Goal: Task Accomplishment & Management: Manage account settings

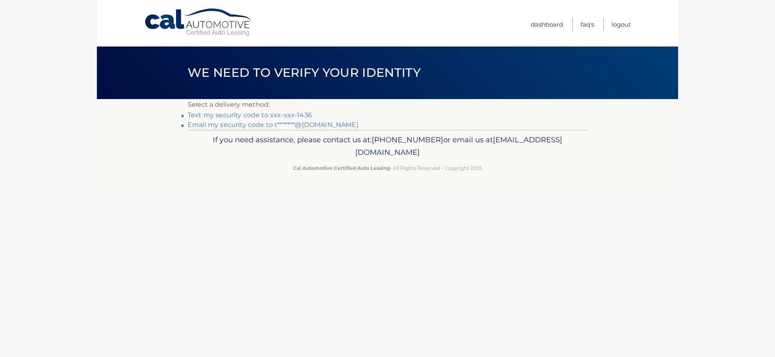
click at [229, 117] on link "Text my security code to xxx-xxx-1436" at bounding box center [250, 115] width 124 height 8
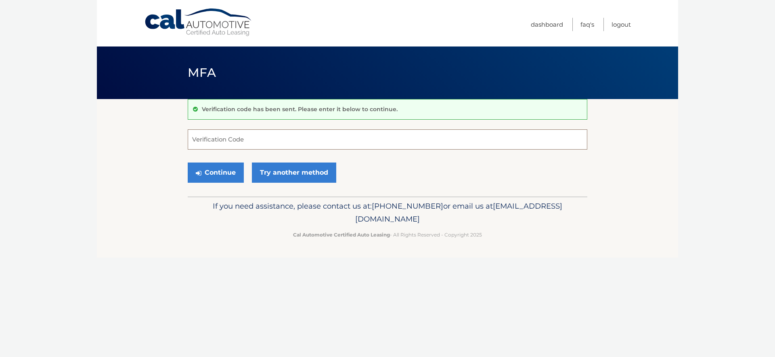
click at [230, 141] on input "Verification Code" at bounding box center [388, 139] width 400 height 20
type input "609043"
click at [188, 162] on button "Continue" at bounding box center [216, 172] width 56 height 20
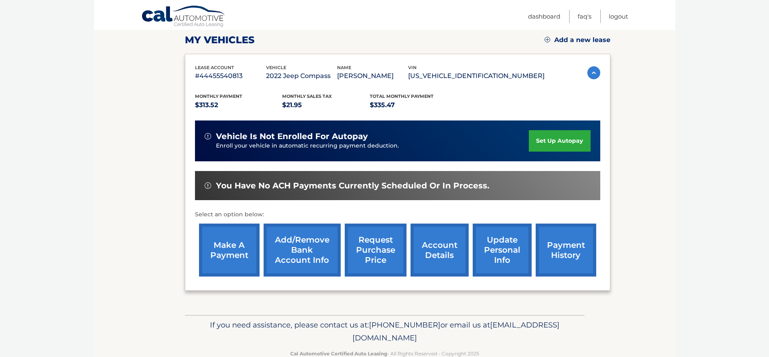
scroll to position [114, 0]
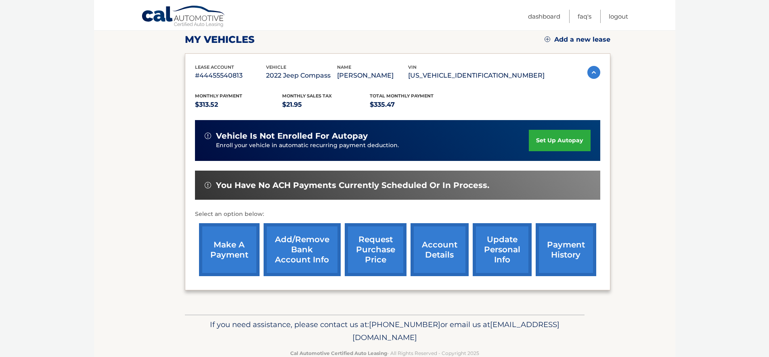
click at [560, 145] on link "set up autopay" at bounding box center [559, 140] width 61 height 21
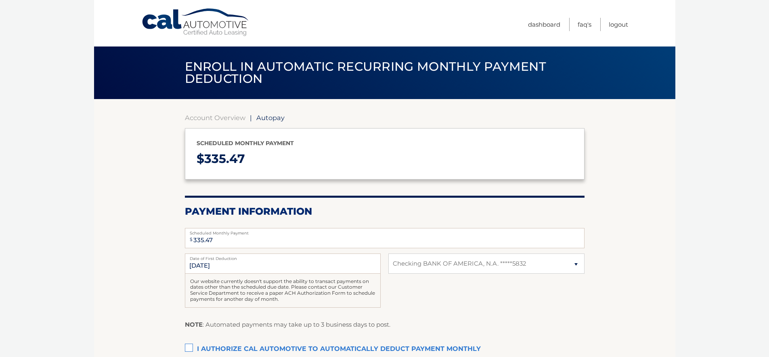
select select "ZTc0NDljZmQtZWY4Yy00N2RiLWE4YzQtZWI2YWYyY2JjZWJh"
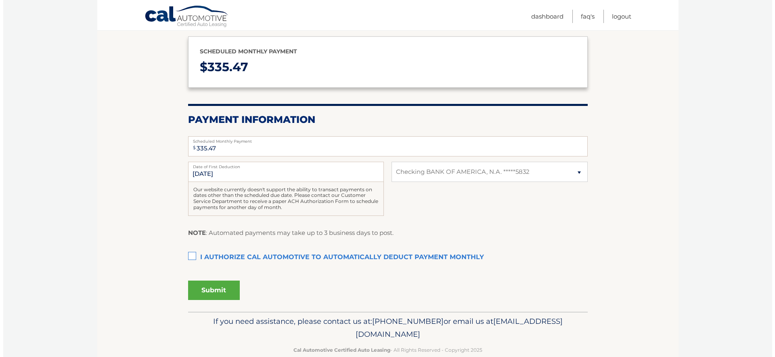
scroll to position [107, 0]
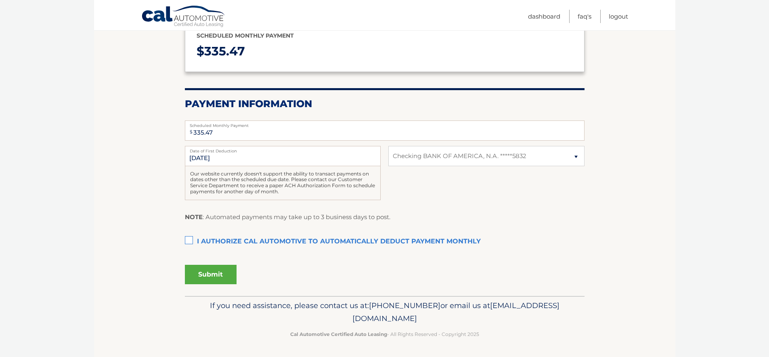
click at [185, 241] on label "I authorize cal automotive to automatically deduct payment monthly This checkbo…" at bounding box center [385, 241] width 400 height 16
click at [0, 0] on input "I authorize cal automotive to automatically deduct payment monthly This checkbo…" at bounding box center [0, 0] width 0 height 0
click at [226, 278] on button "Submit" at bounding box center [211, 273] width 52 height 19
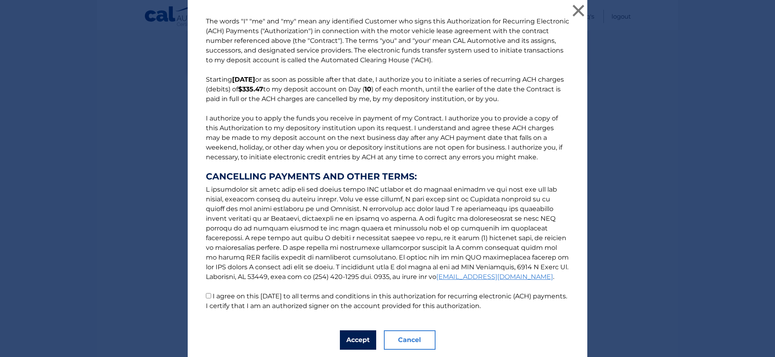
click at [364, 341] on button "Accept" at bounding box center [358, 339] width 36 height 19
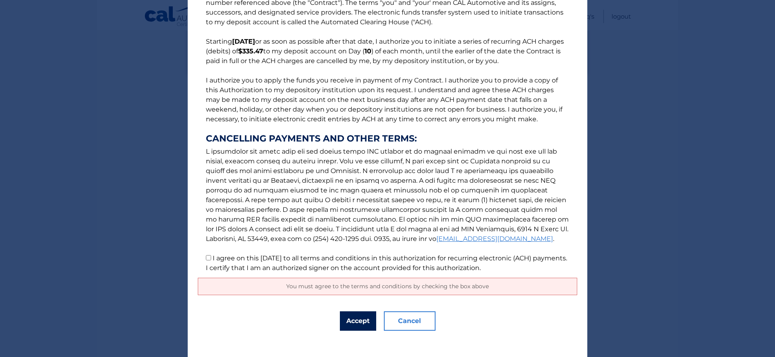
scroll to position [44, 0]
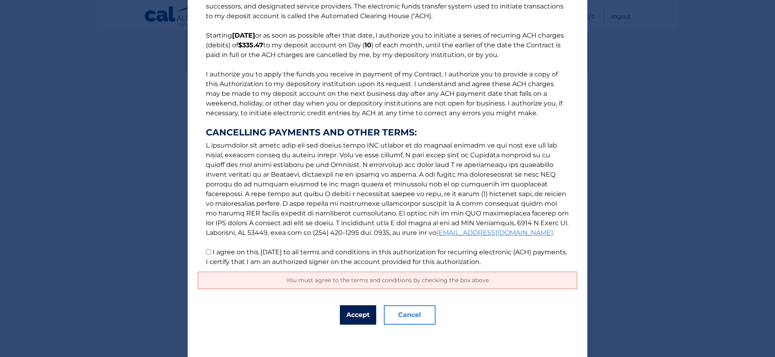
click at [363, 319] on button "Accept" at bounding box center [358, 314] width 36 height 19
click at [208, 253] on p "The words "I" "me" and "my" mean any identified Customer who signs this Authori…" at bounding box center [388, 120] width 380 height 294
click at [206, 253] on input "I agree on this 09/09/2025 to all terms and conditions in this authorization fo…" at bounding box center [208, 251] width 5 height 5
checkbox input "true"
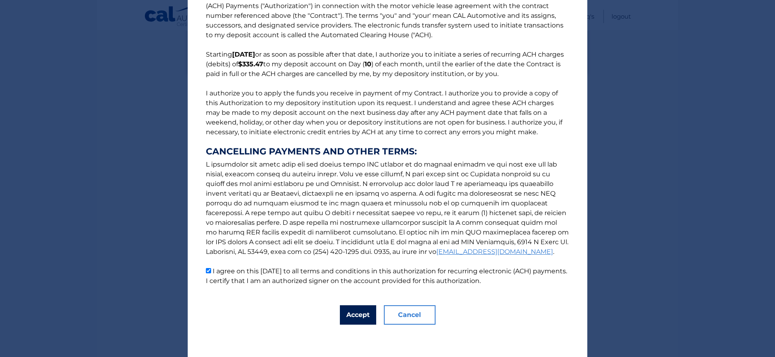
click at [365, 313] on button "Accept" at bounding box center [358, 314] width 36 height 19
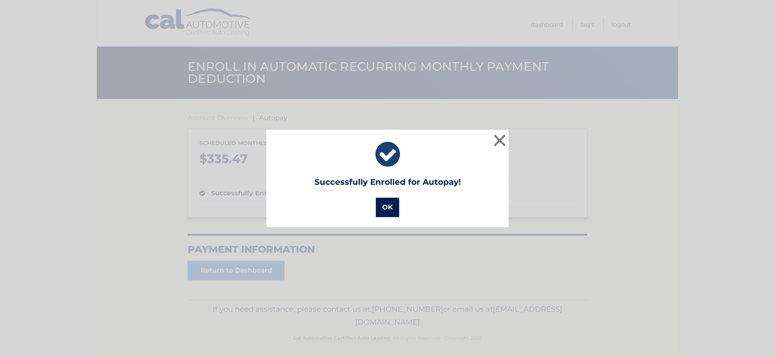
click at [379, 210] on button "OK" at bounding box center [387, 206] width 23 height 19
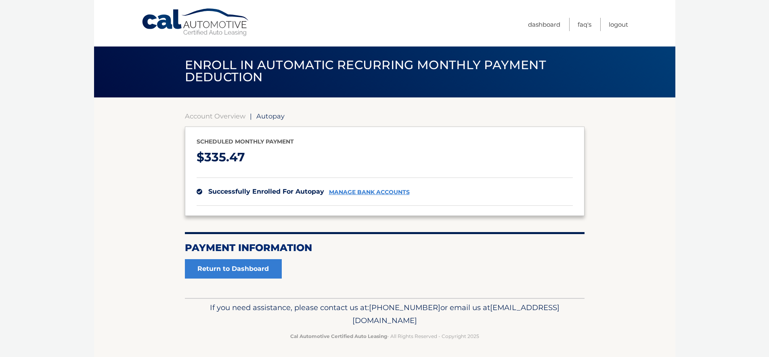
scroll to position [4, 0]
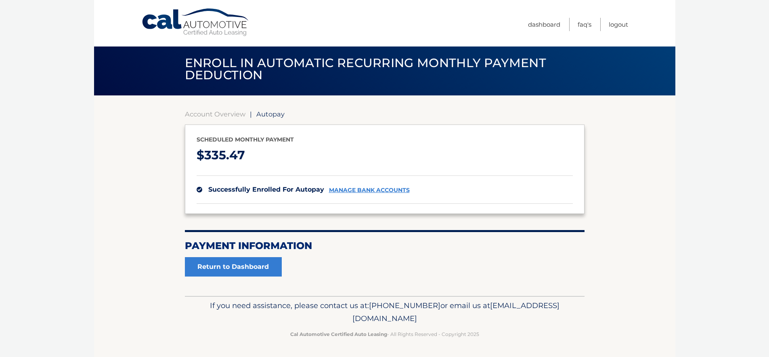
click at [682, 203] on body "Cal Automotive Menu Dashboard FAQ's Logout | $" at bounding box center [384, 174] width 769 height 357
click at [377, 189] on link "manage bank accounts" at bounding box center [369, 190] width 81 height 7
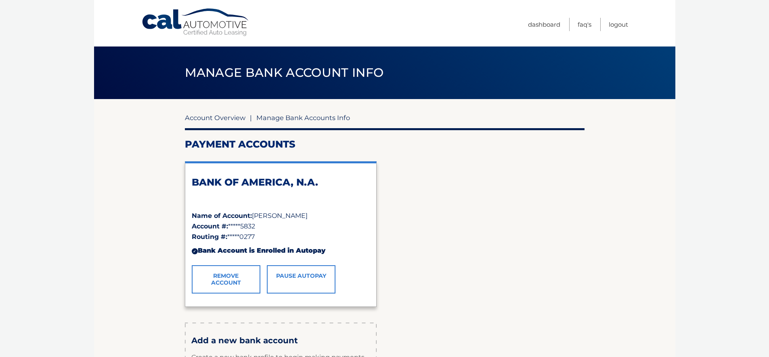
click at [216, 118] on link "Account Overview" at bounding box center [215, 117] width 61 height 8
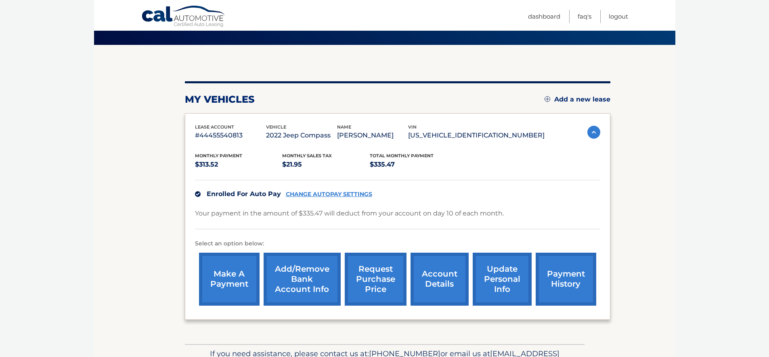
scroll to position [102, 0]
